Goal: Information Seeking & Learning: Learn about a topic

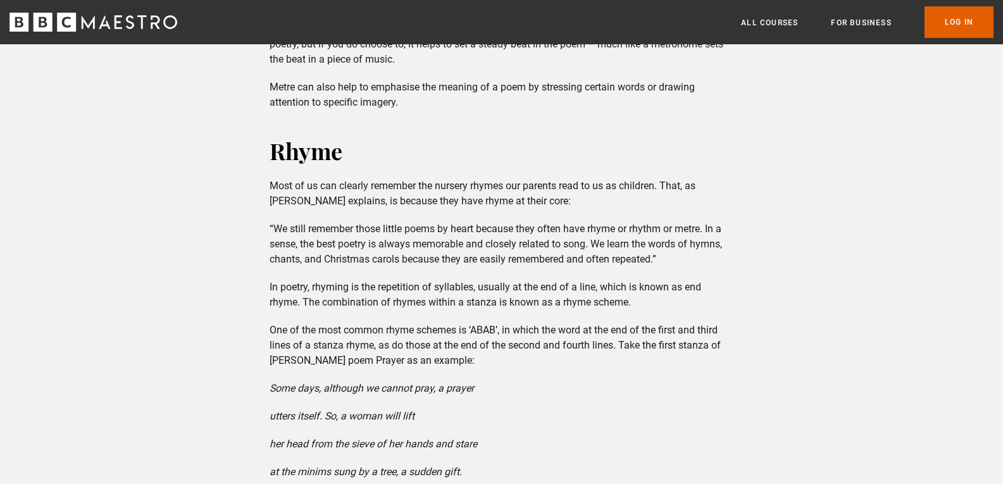
scroll to position [2279, 0]
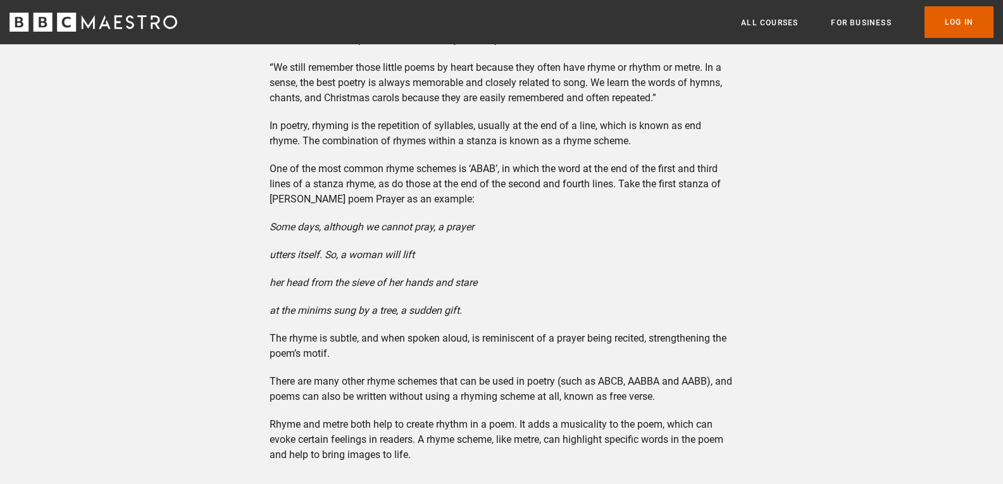
drag, startPoint x: 290, startPoint y: 211, endPoint x: 495, endPoint y: 284, distance: 217.6
click at [495, 284] on div "Form Form isn’t exactly a poetry literary technique. But it does provide the st…" at bounding box center [502, 326] width 484 height 3775
click at [323, 221] on em "Some days, although we cannot pray, a prayer" at bounding box center [372, 227] width 204 height 12
drag, startPoint x: 266, startPoint y: 212, endPoint x: 482, endPoint y: 296, distance: 230.9
click at [482, 296] on div "Form Form isn’t exactly a poetry literary technique. But it does provide the st…" at bounding box center [502, 326] width 484 height 3775
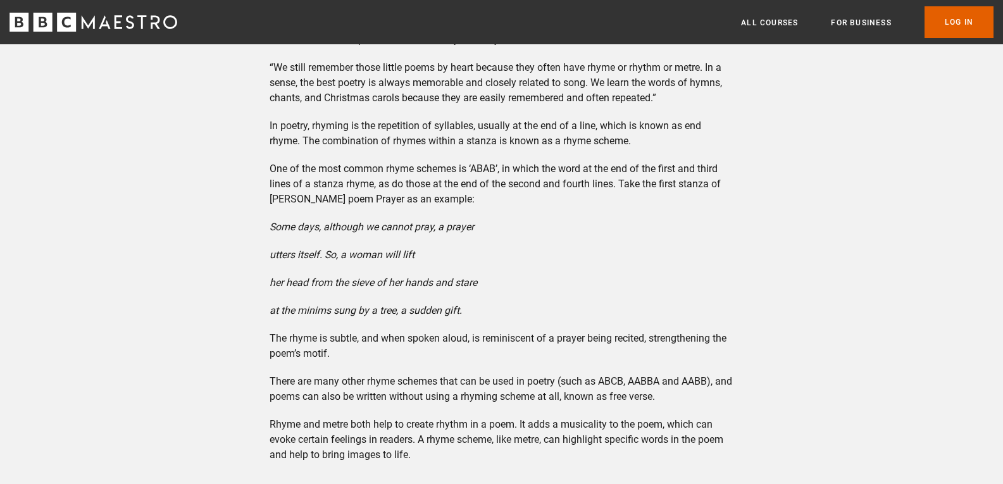
copy div "Some days, although we cannot pray, a prayer utters itself. So, a woman will li…"
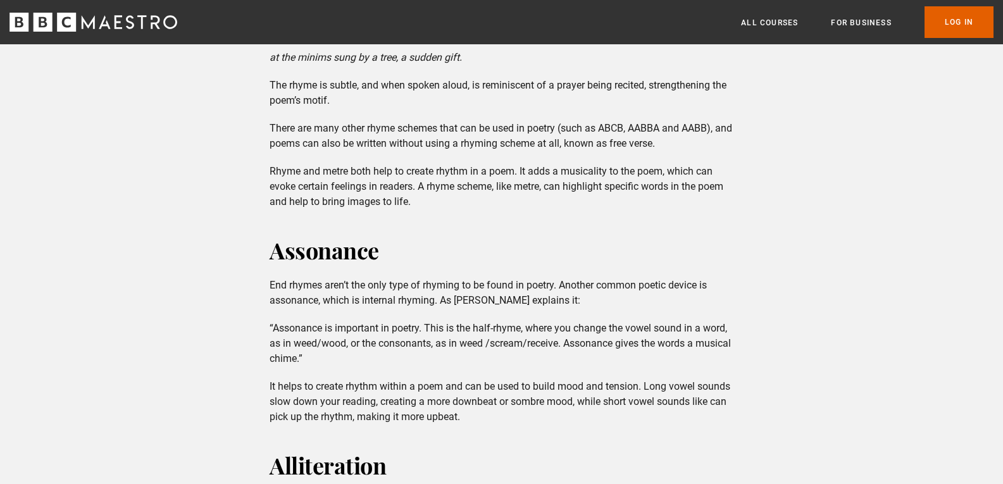
scroll to position [2342, 0]
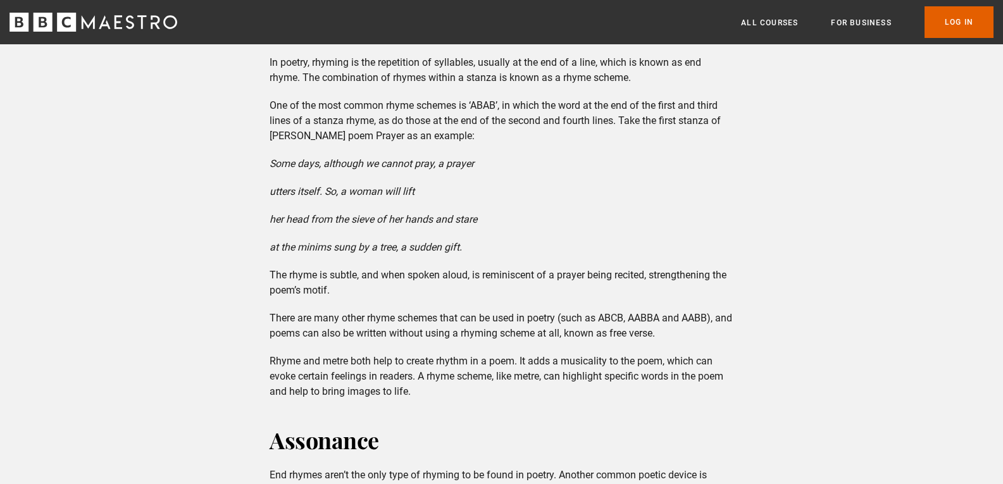
copy div "Some days, although we cannot pray, a prayer utters itself. So, a woman will li…"
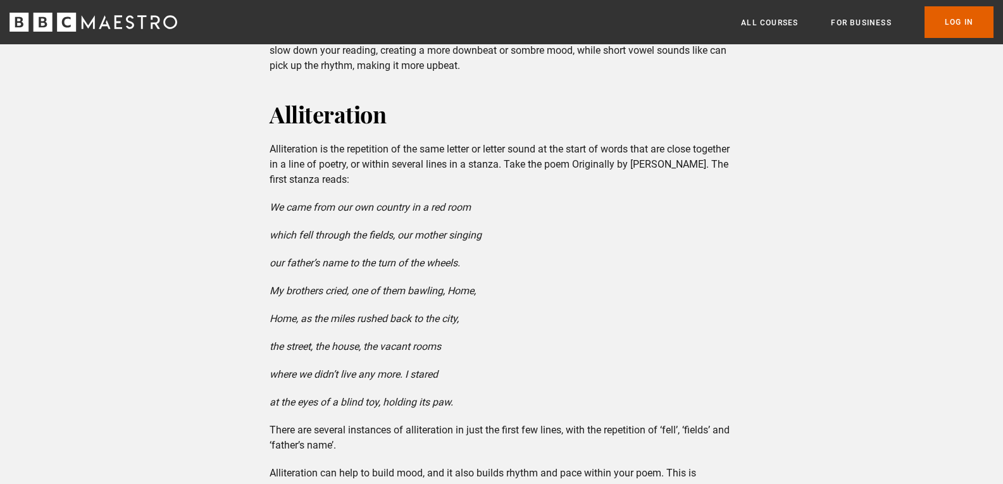
scroll to position [2912, 0]
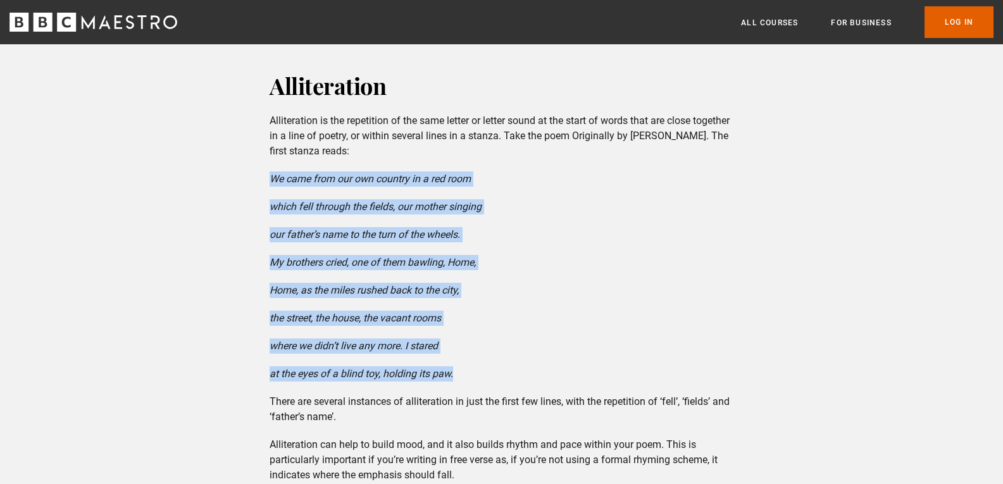
drag, startPoint x: 263, startPoint y: 162, endPoint x: 413, endPoint y: 332, distance: 226.9
copy div "We came from our own country in a red room which fell through the fields, our m…"
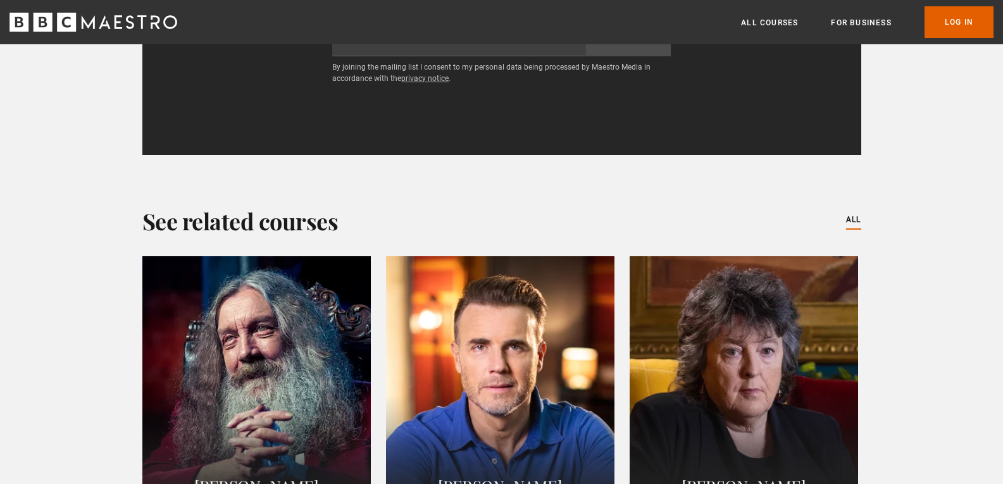
scroll to position [4810, 0]
